Goal: Information Seeking & Learning: Learn about a topic

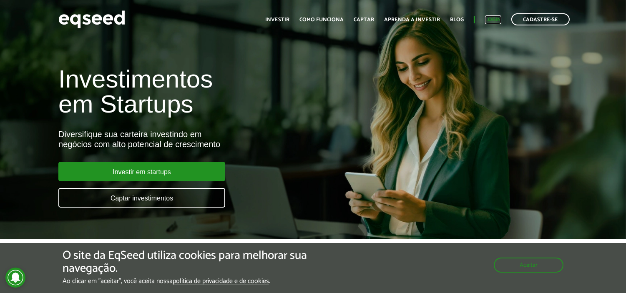
click at [485, 19] on link "Login" at bounding box center [493, 19] width 16 height 5
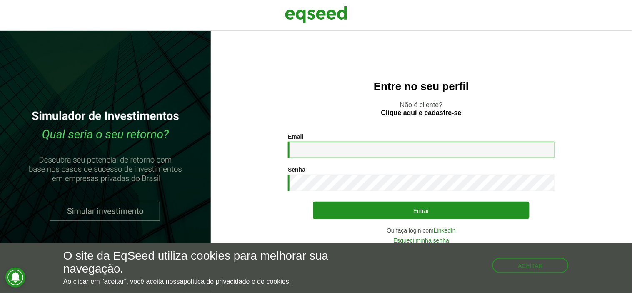
click at [394, 150] on input "Email *" at bounding box center [421, 150] width 267 height 16
type input "**********"
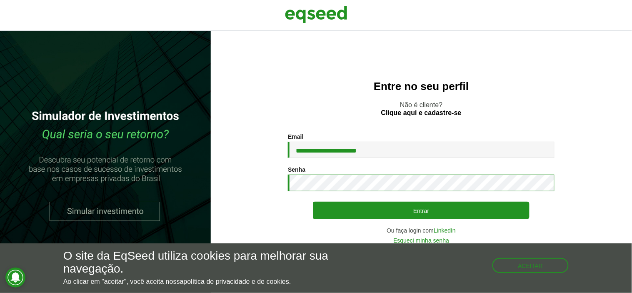
click at [313, 202] on button "Entrar" at bounding box center [421, 211] width 217 height 18
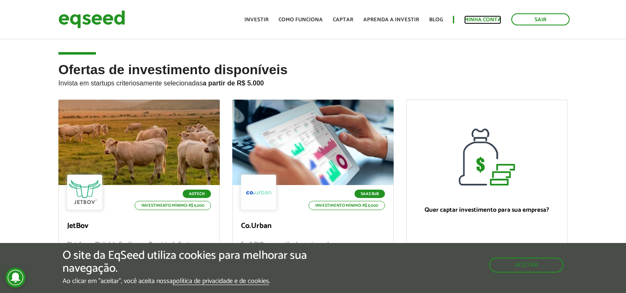
click at [467, 18] on link "Minha conta" at bounding box center [482, 19] width 37 height 5
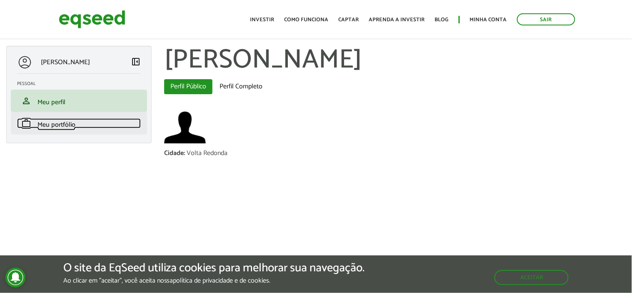
click at [79, 123] on link "work Meu portfólio" at bounding box center [79, 123] width 124 height 10
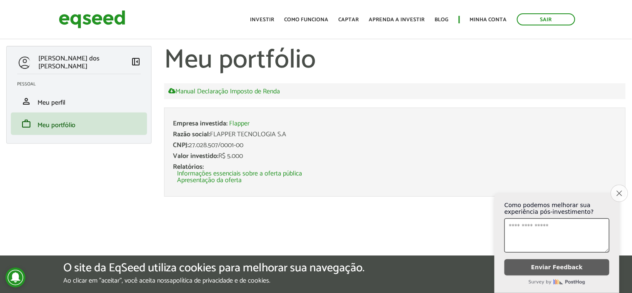
click at [619, 191] on icon "Close survey" at bounding box center [619, 193] width 5 height 5
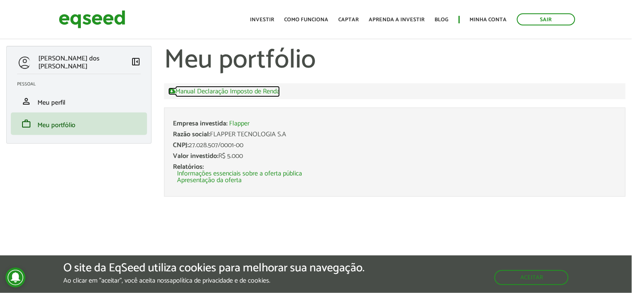
click at [269, 92] on link "Manual Declaração Imposto de Renda" at bounding box center [224, 92] width 112 height 8
drag, startPoint x: 224, startPoint y: 157, endPoint x: 243, endPoint y: 156, distance: 18.4
click at [243, 156] on div "Valor investido: R$ 5.000" at bounding box center [395, 156] width 444 height 7
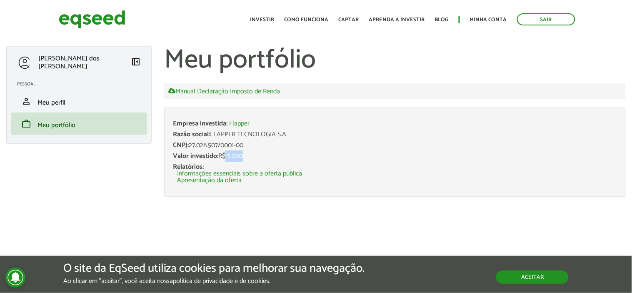
click at [502, 279] on button "Aceitar" at bounding box center [532, 277] width 73 height 13
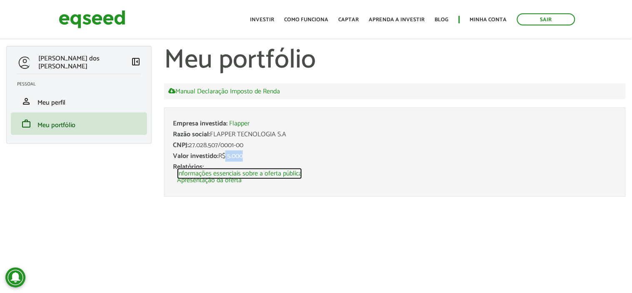
click at [270, 174] on link "Informações essenciais sobre a oferta pública" at bounding box center [239, 173] width 125 height 7
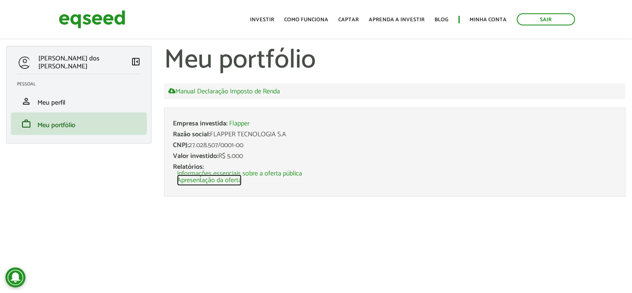
click at [234, 181] on link "Apresentação da oferta" at bounding box center [209, 180] width 65 height 7
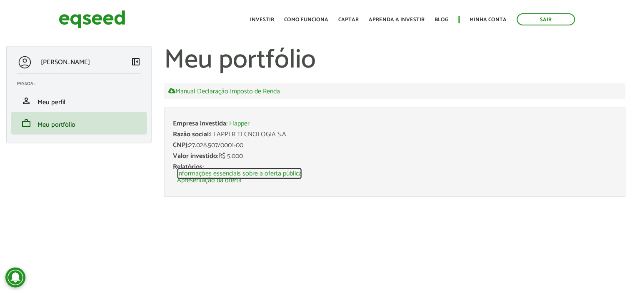
click at [248, 171] on link "Informações essenciais sobre a oferta pública" at bounding box center [239, 173] width 125 height 7
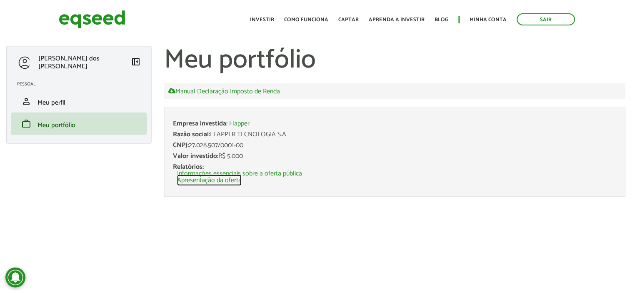
click at [228, 181] on link "Apresentação da oferta" at bounding box center [209, 180] width 65 height 7
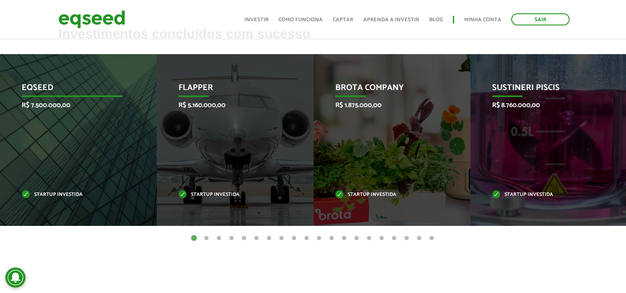
scroll to position [324, 0]
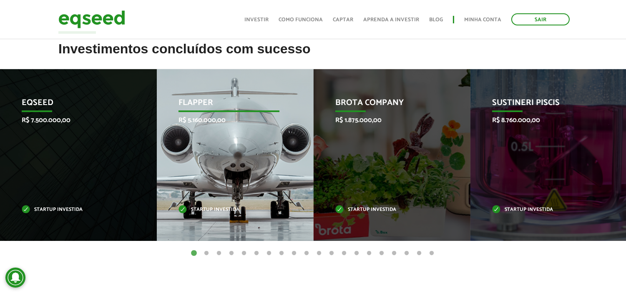
click at [213, 118] on p "R$ 5.160.000,00" at bounding box center [228, 120] width 101 height 8
click at [215, 105] on p "Flapper" at bounding box center [228, 105] width 101 height 14
click at [211, 198] on div "Flapper R$ 5.160.000,00 Startup investida" at bounding box center [229, 155] width 144 height 172
click at [213, 198] on div "Flapper R$ 5.160.000,00 Startup investida" at bounding box center [229, 155] width 144 height 172
click at [213, 199] on div "Flapper R$ 5.160.000,00 Startup investida" at bounding box center [229, 155] width 144 height 172
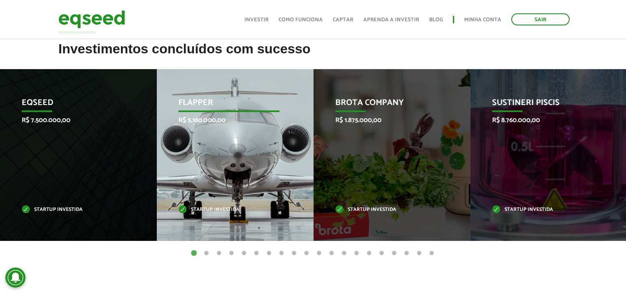
click at [213, 198] on div "Flapper R$ 5.160.000,00 Startup investida" at bounding box center [229, 155] width 144 height 172
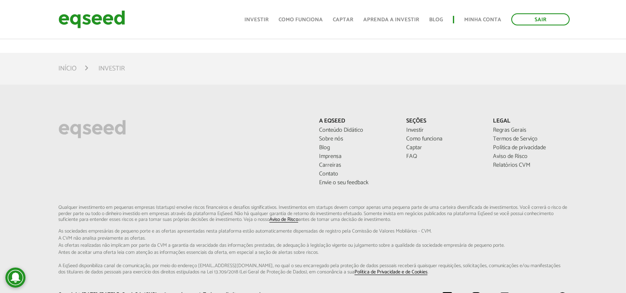
scroll to position [602, 0]
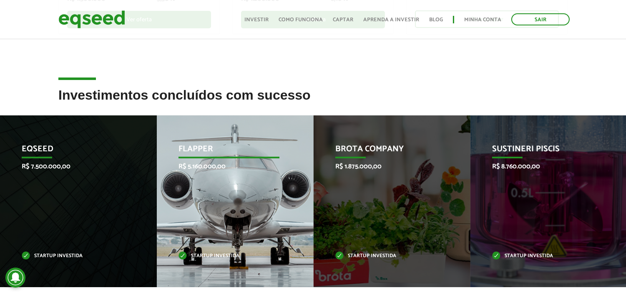
click at [228, 198] on div "Flapper R$ 5.160.000,00 Startup investida" at bounding box center [229, 201] width 144 height 172
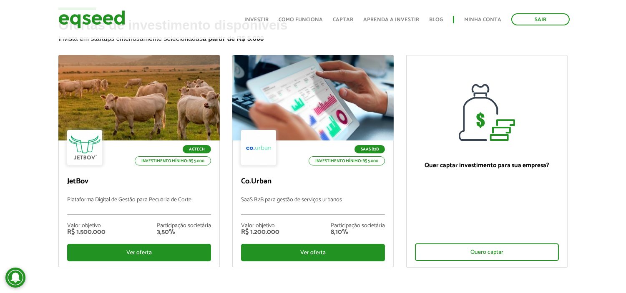
scroll to position [0, 0]
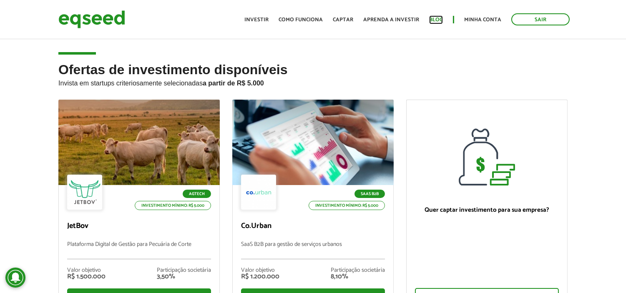
click at [435, 18] on link "Blog" at bounding box center [436, 19] width 14 height 5
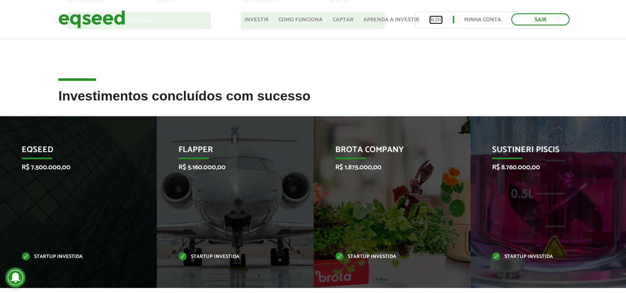
scroll to position [278, 0]
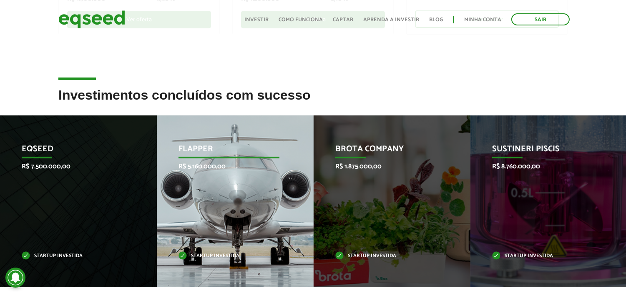
click at [208, 159] on div "Flapper R$ 5.160.000,00 Startup investida" at bounding box center [229, 201] width 144 height 172
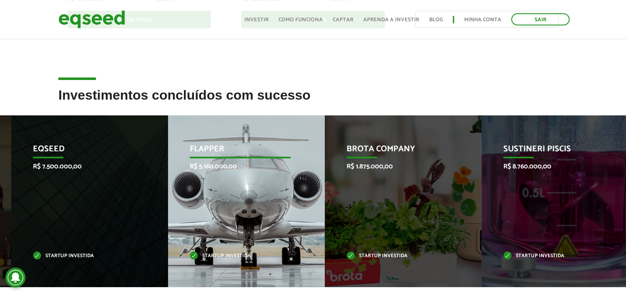
drag, startPoint x: 188, startPoint y: 167, endPoint x: 203, endPoint y: 165, distance: 15.1
click at [203, 165] on p "R$ 5.160.000,00" at bounding box center [240, 167] width 101 height 8
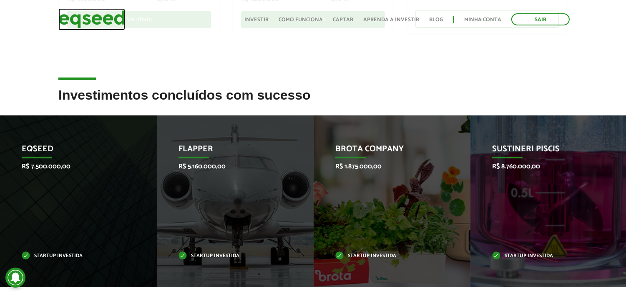
click at [112, 15] on img at bounding box center [91, 19] width 67 height 22
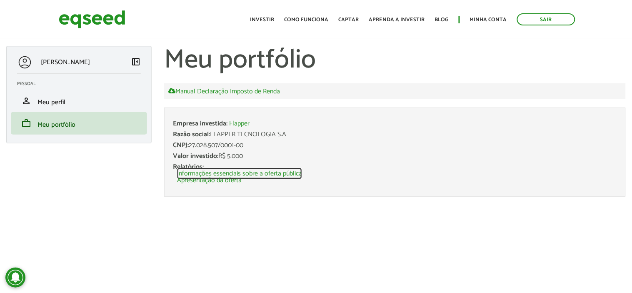
click at [267, 173] on link "Informações essenciais sobre a oferta pública" at bounding box center [239, 173] width 125 height 7
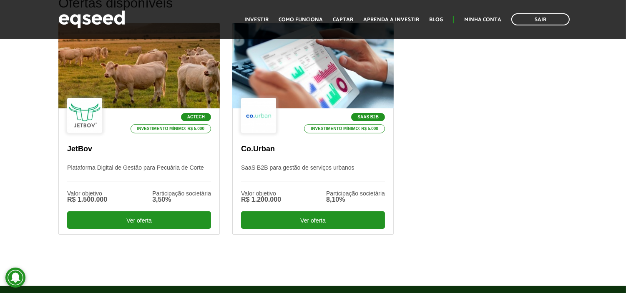
scroll to position [278, 0]
